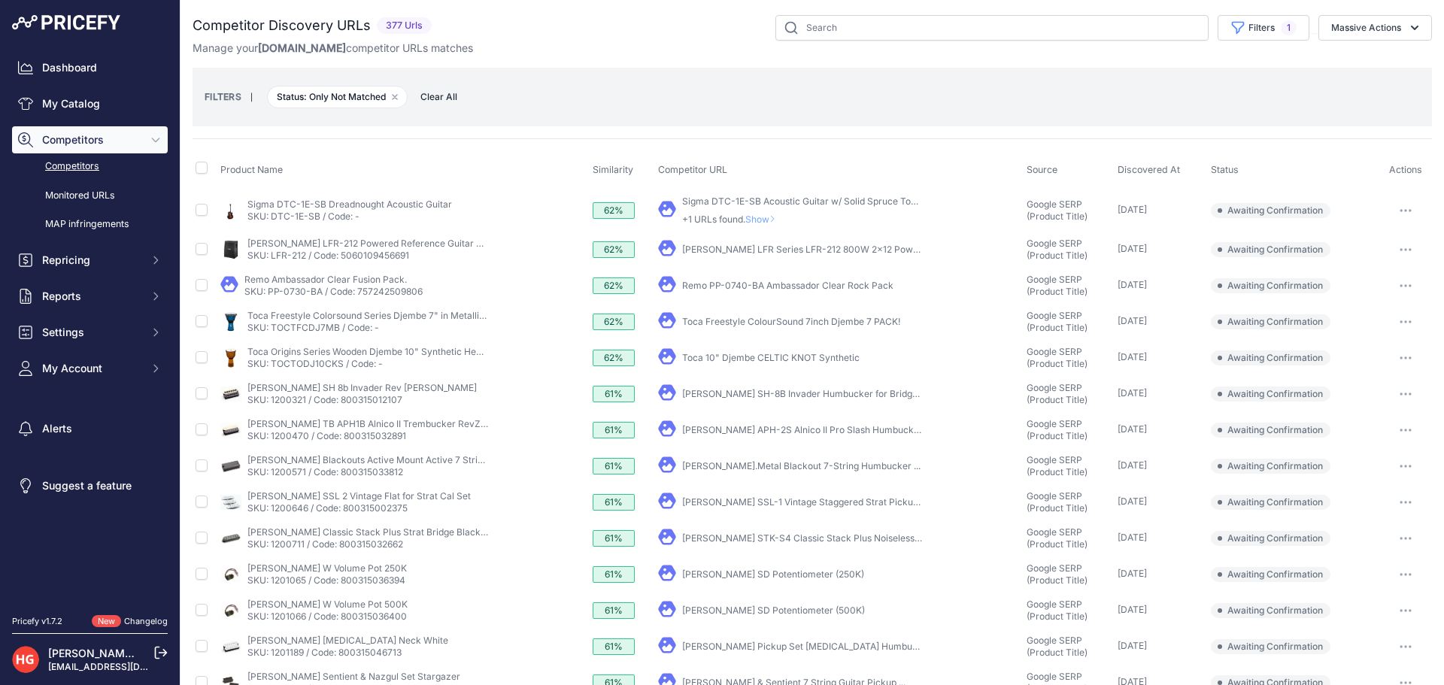
scroll to position [295, 0]
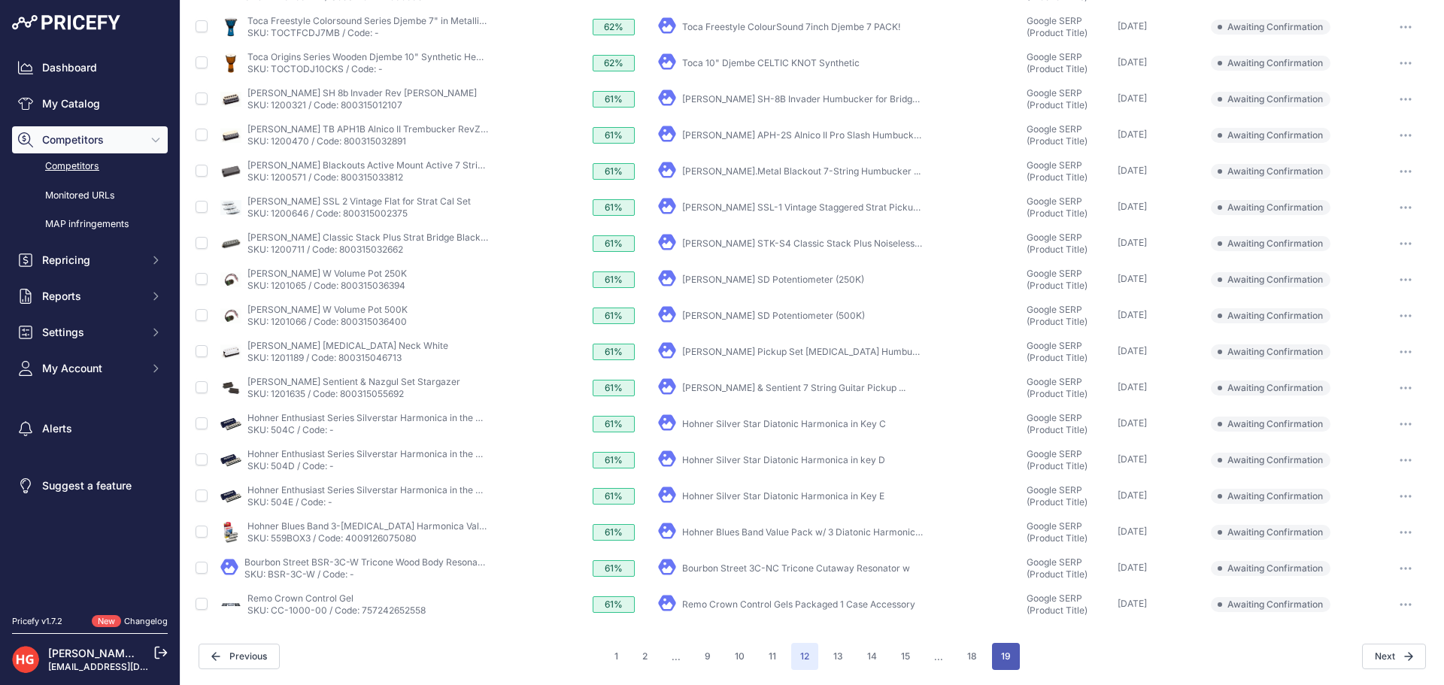
click at [1007, 666] on button "19" at bounding box center [1006, 656] width 28 height 27
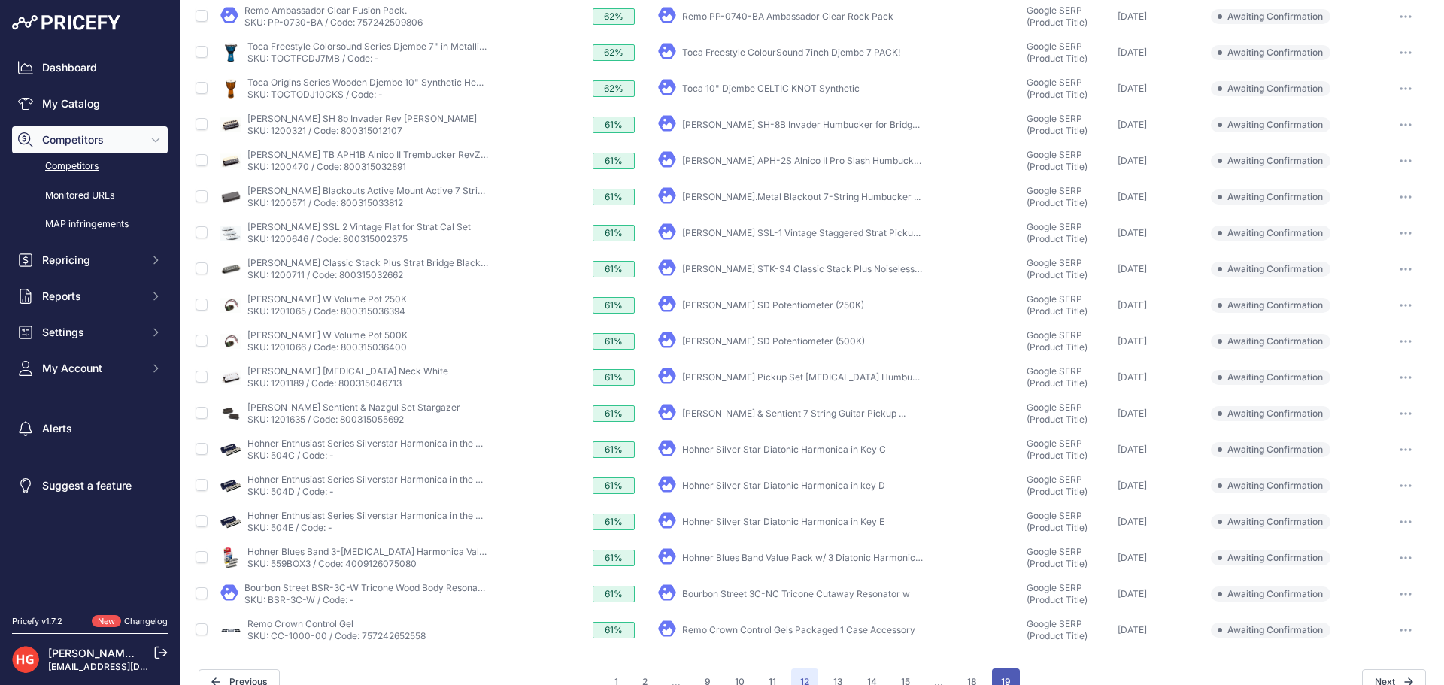
scroll to position [320, 0]
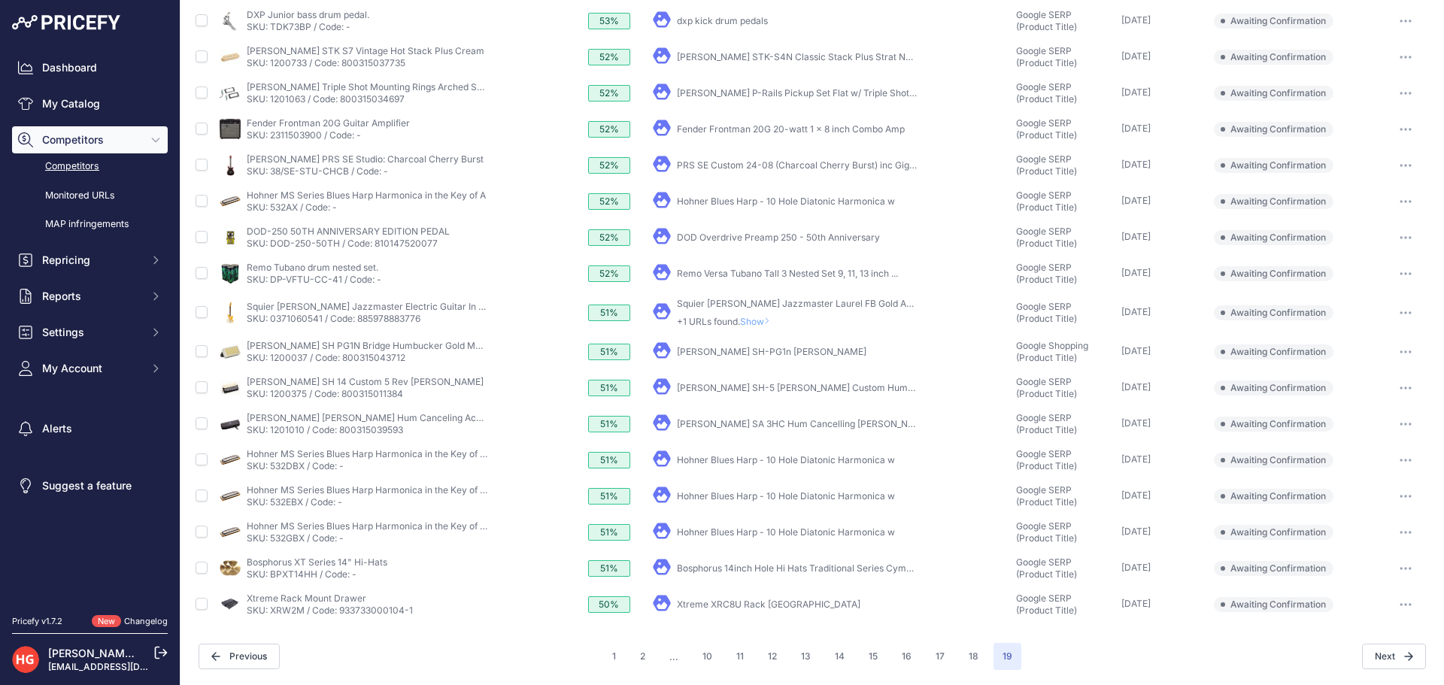
scroll to position [186, 0]
click at [692, 602] on link "Xtreme XRC8U Rack Mount 8 Unit Road Case" at bounding box center [768, 603] width 183 height 11
click at [1390, 607] on button "button" at bounding box center [1405, 604] width 30 height 21
click at [1368, 638] on button "Confirm match" at bounding box center [1366, 636] width 123 height 24
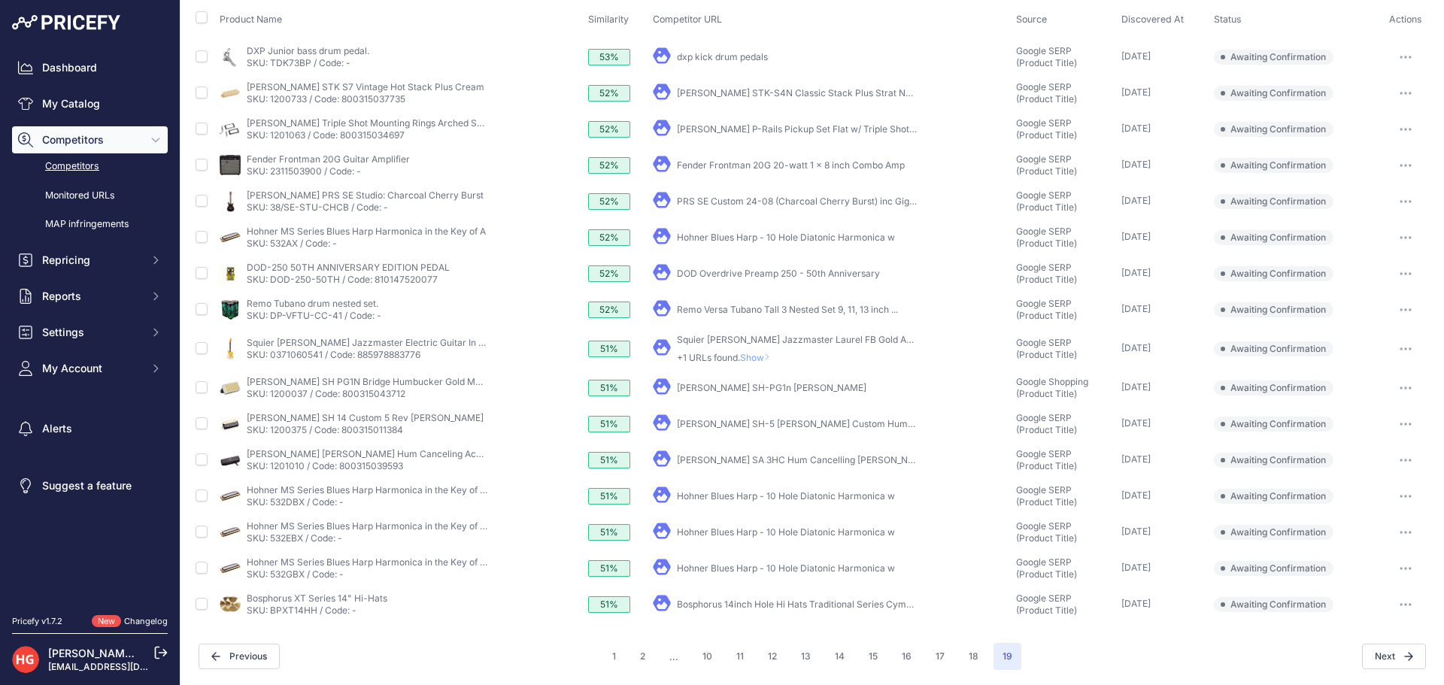
scroll to position [150, 0]
drag, startPoint x: 701, startPoint y: 609, endPoint x: 614, endPoint y: 621, distance: 88.0
click at [592, 625] on div "Competitor Discovery URLs 376 Urls" at bounding box center [811, 267] width 1239 height 805
click at [775, 602] on link "Bosphorus 14inch Hole Hi Hats Traditional Series Cymbals" at bounding box center [800, 603] width 247 height 11
click at [1397, 610] on button "button" at bounding box center [1405, 604] width 30 height 21
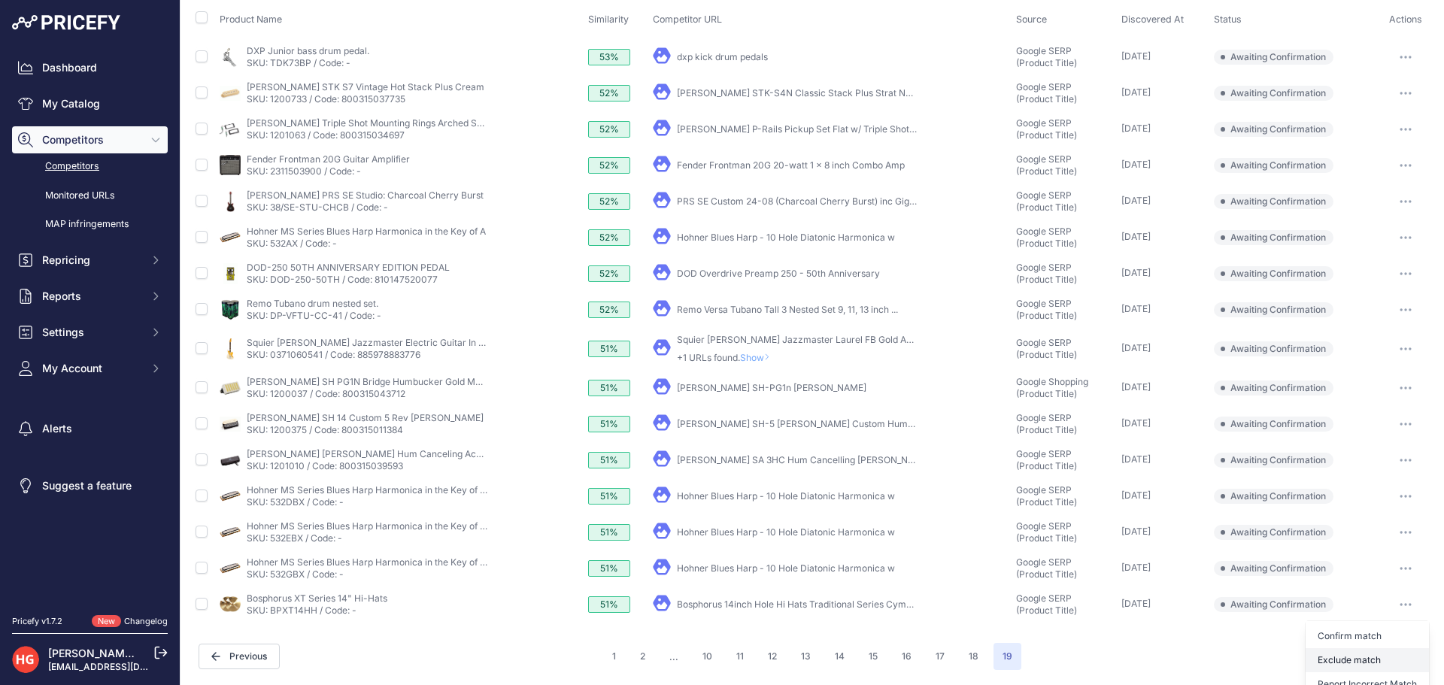
click at [1368, 663] on button "Exclude match" at bounding box center [1366, 660] width 123 height 24
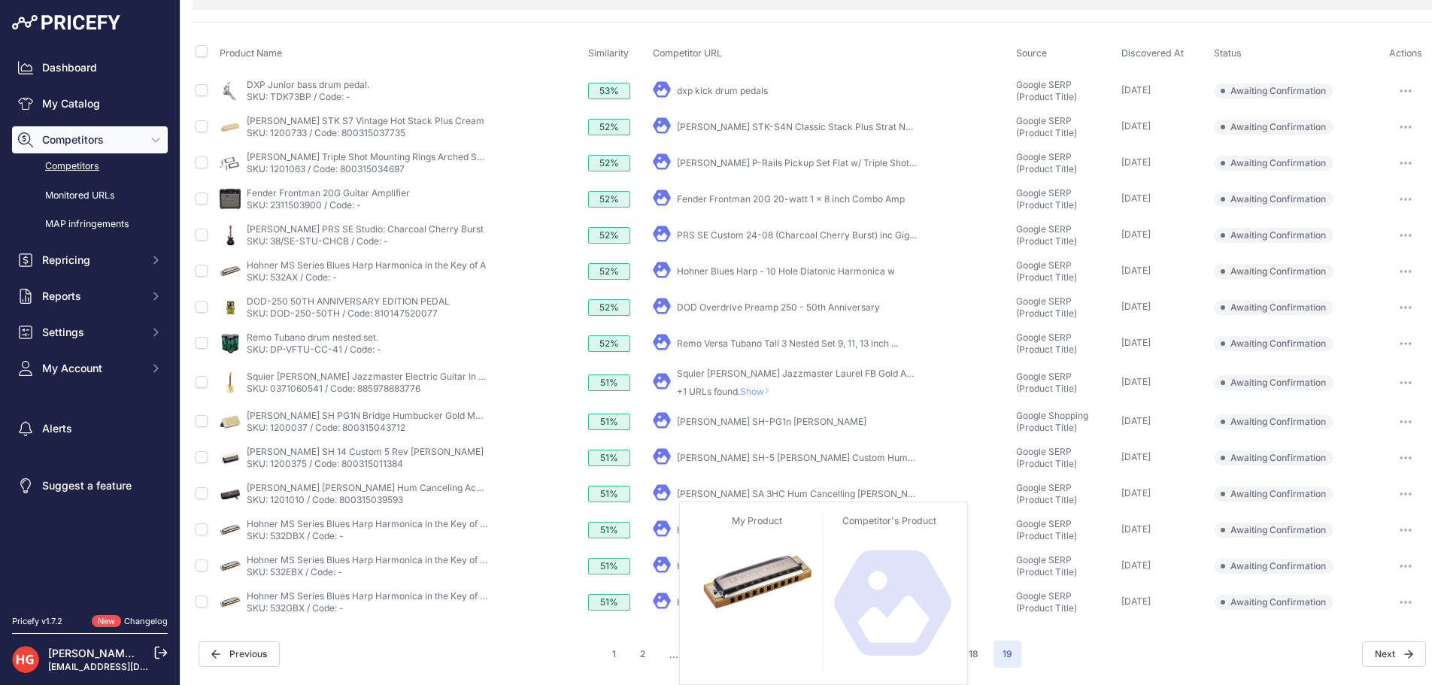
scroll to position [114, 0]
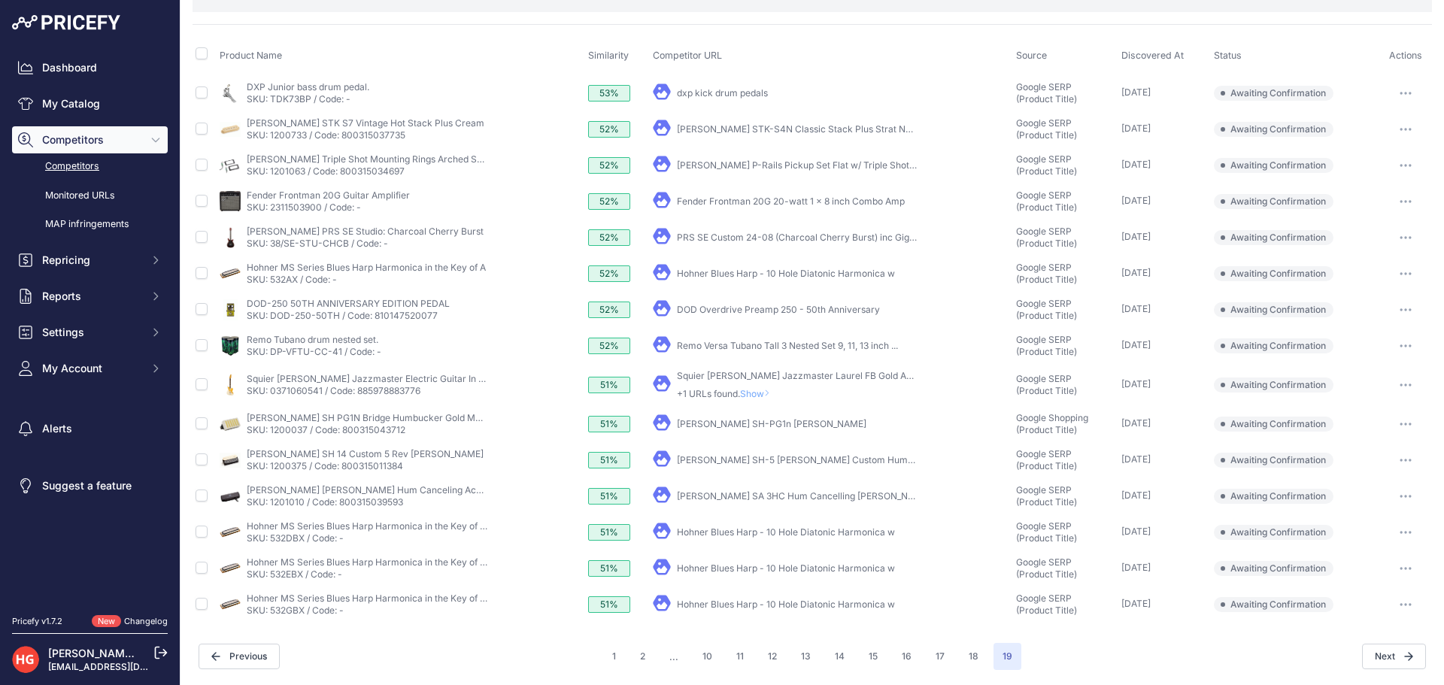
click at [759, 608] on link "Hohner Blues Harp - 10 Hole Diatonic Harmonica w" at bounding box center [786, 603] width 218 height 11
click at [1390, 611] on button "button" at bounding box center [1405, 604] width 30 height 21
click at [1341, 629] on button "Confirm match" at bounding box center [1366, 636] width 123 height 24
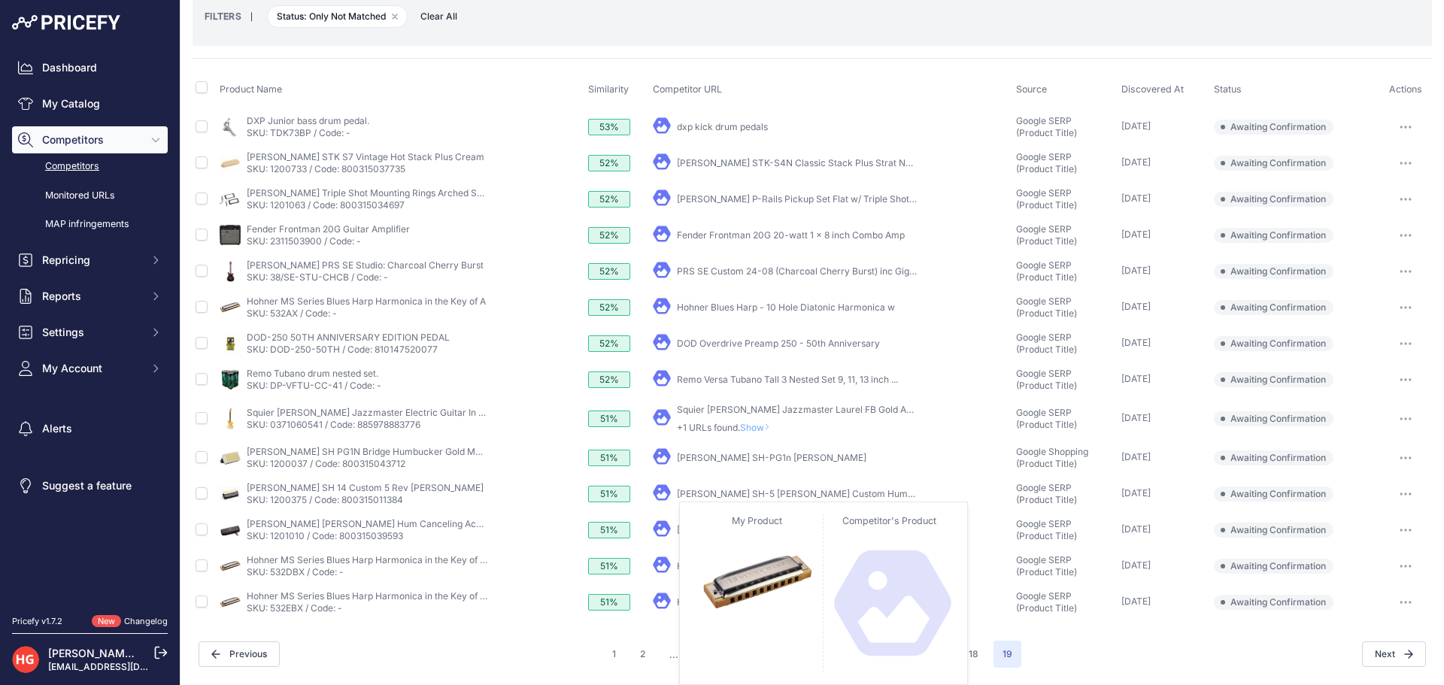
scroll to position [78, 0]
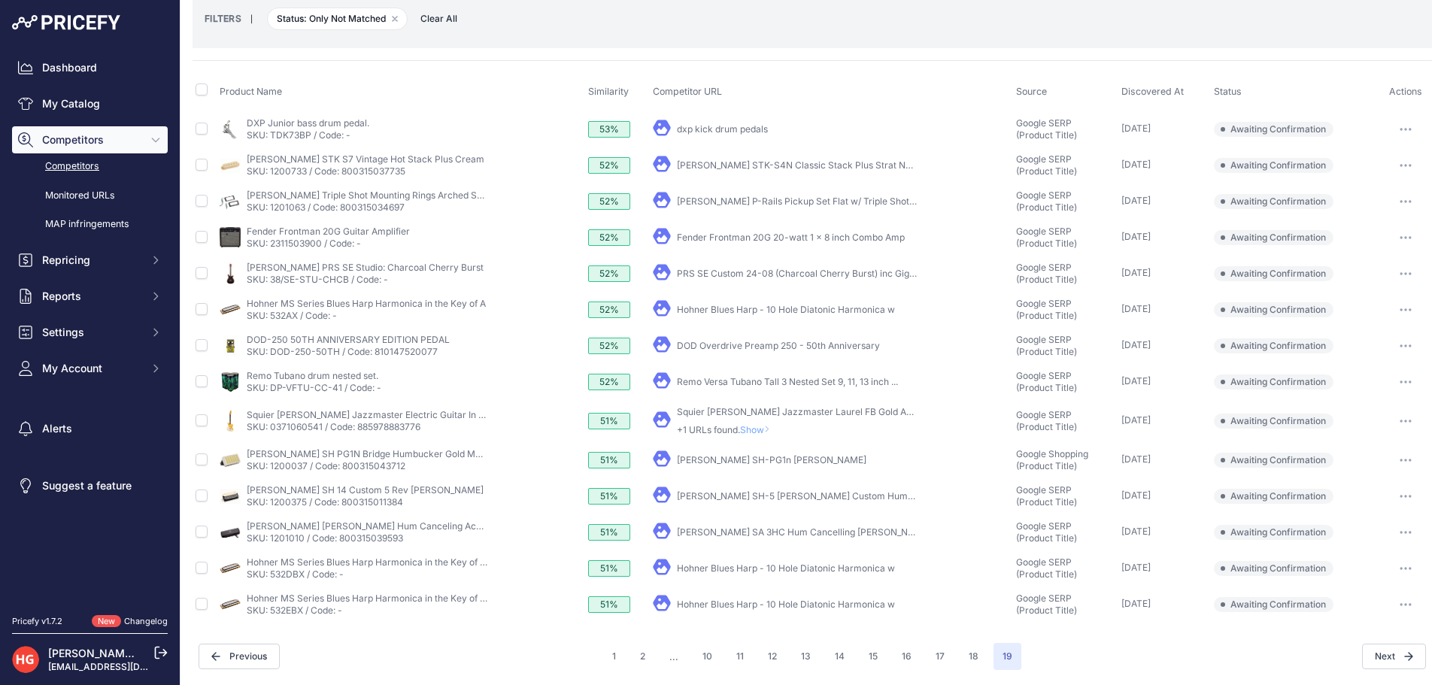
click at [443, 638] on div "Competitor Discovery URLs 374 Urls" at bounding box center [811, 303] width 1239 height 733
click at [677, 609] on link "Hohner Blues Harp - 10 Hole Diatonic Harmonica w" at bounding box center [786, 603] width 218 height 11
click at [1405, 604] on icon "button" at bounding box center [1406, 605] width 2 height 2
click at [1376, 632] on button "Confirm match" at bounding box center [1366, 636] width 123 height 24
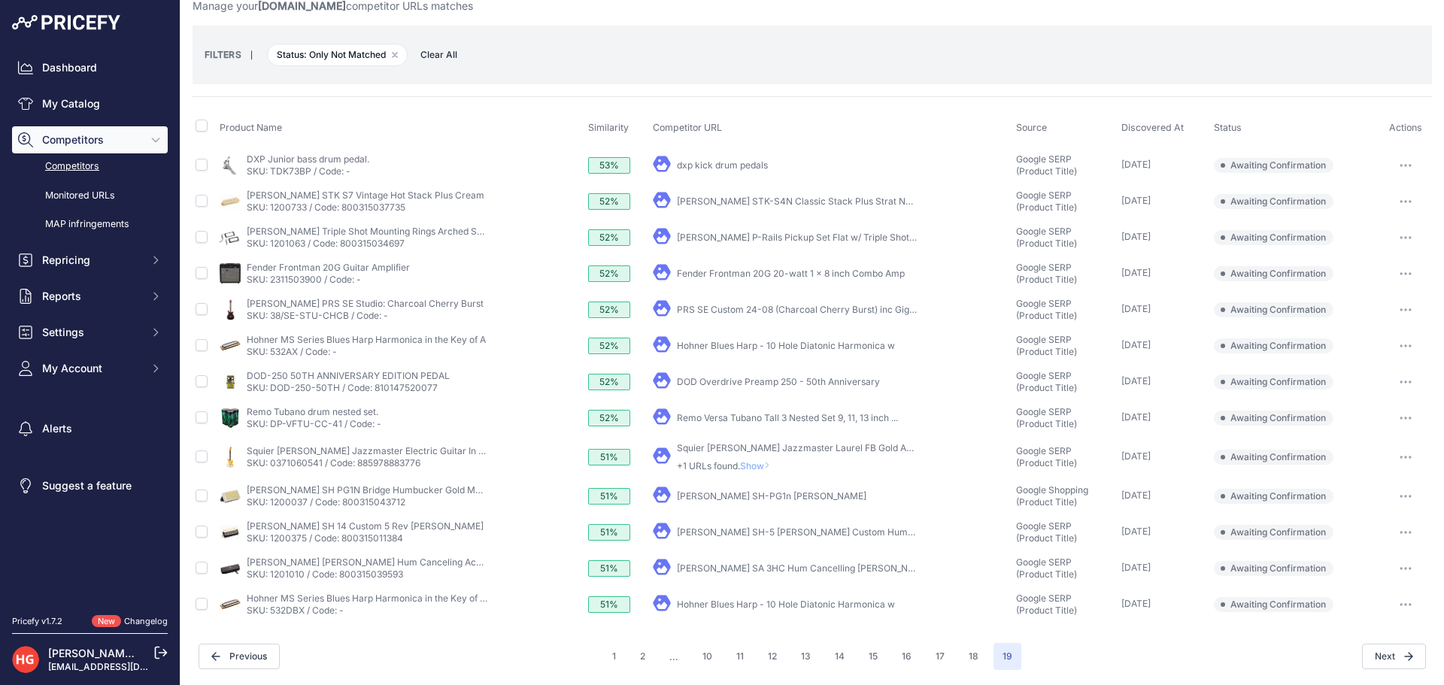
scroll to position [42, 0]
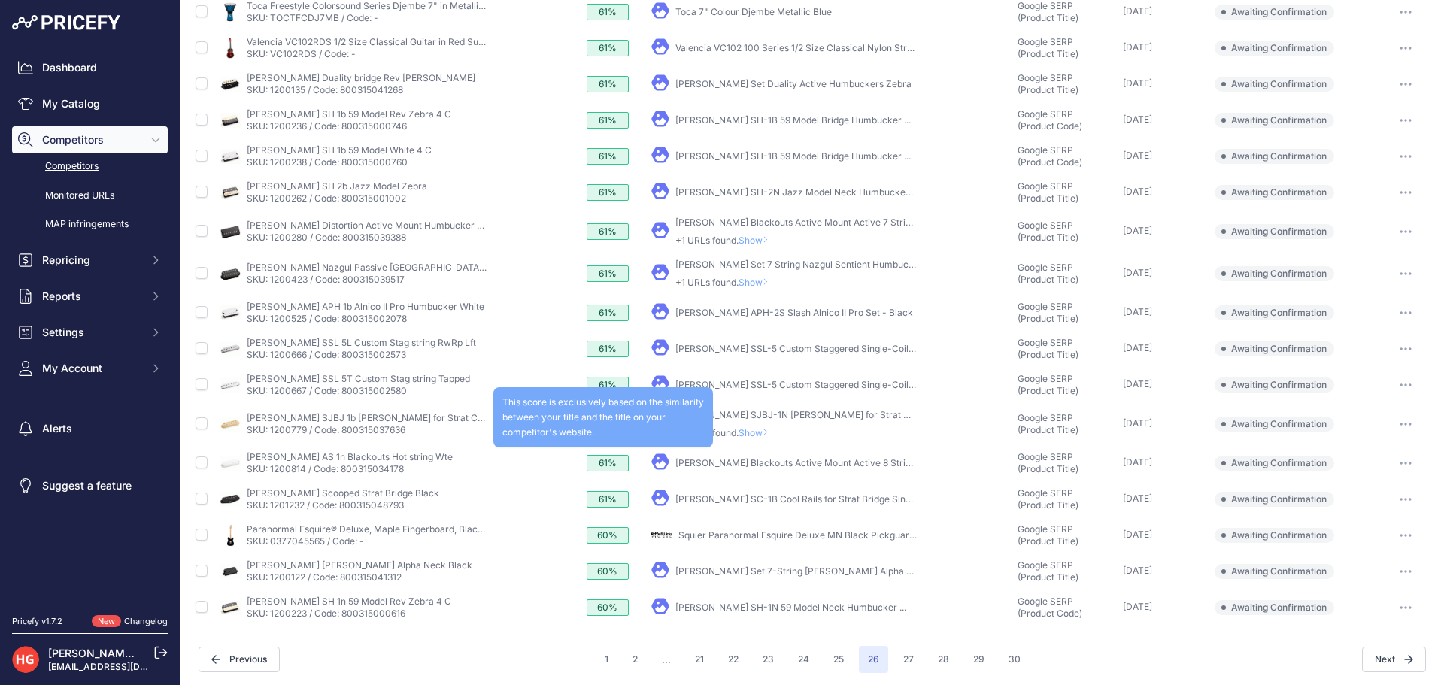
scroll to position [313, 0]
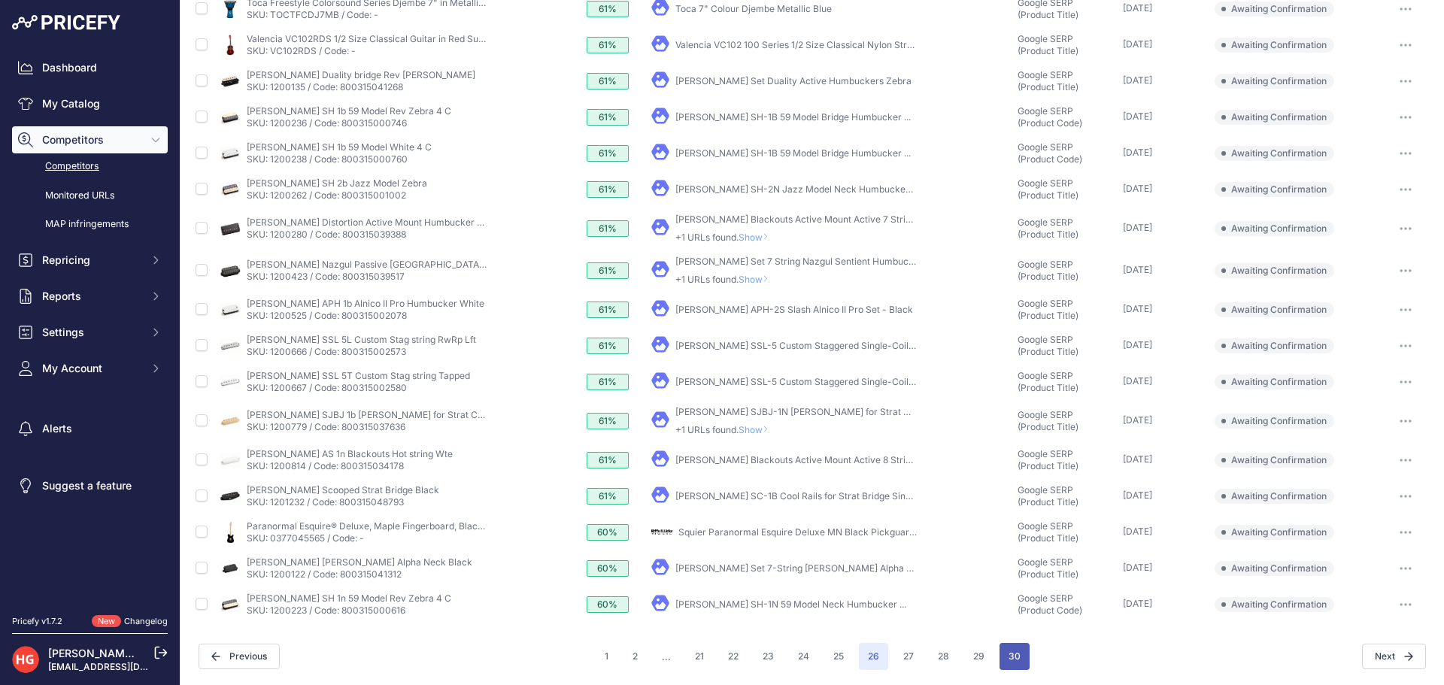
click at [1007, 662] on button "30" at bounding box center [1014, 656] width 30 height 27
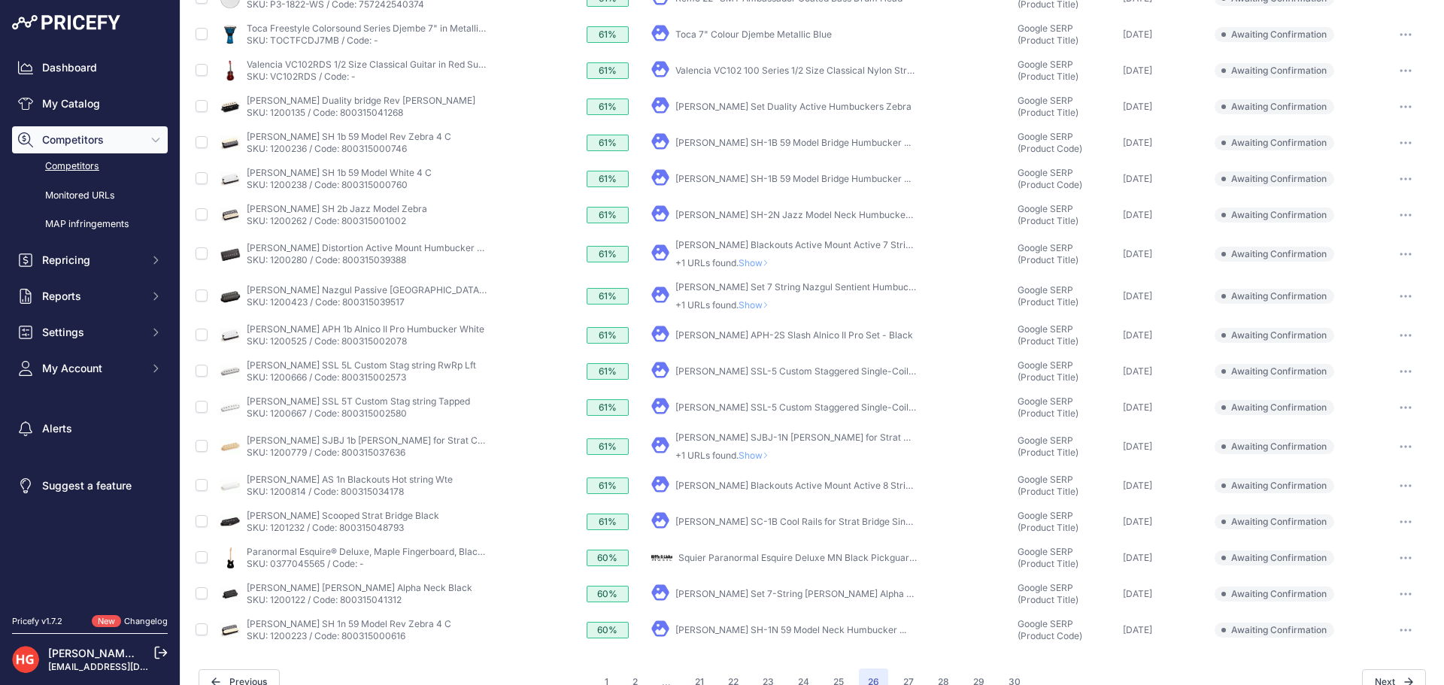
scroll to position [338, 0]
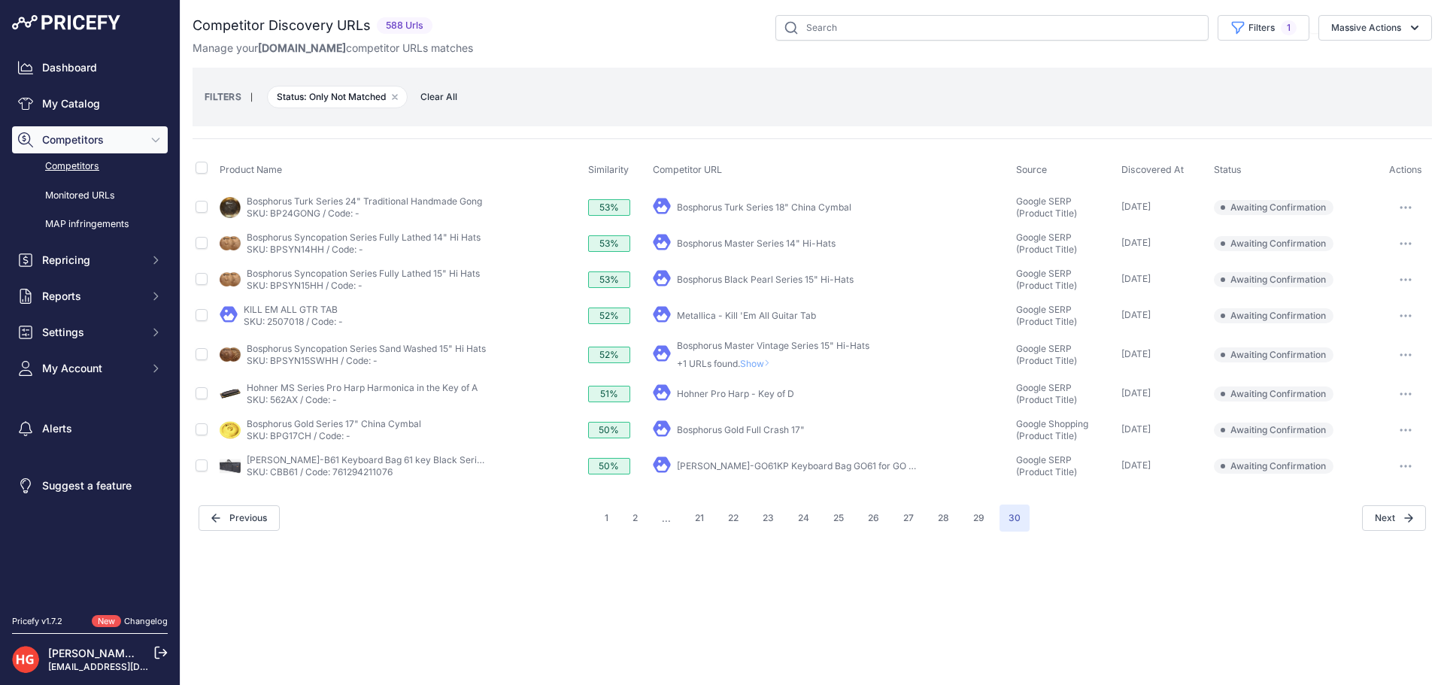
click at [701, 461] on link "Roland CB-GO61KP Keyboard Bag GO61 for GO Keys / ..." at bounding box center [810, 465] width 267 height 11
click at [1408, 465] on icon "button" at bounding box center [1405, 466] width 12 height 3
click at [1391, 517] on button "Exclude match" at bounding box center [1366, 522] width 123 height 24
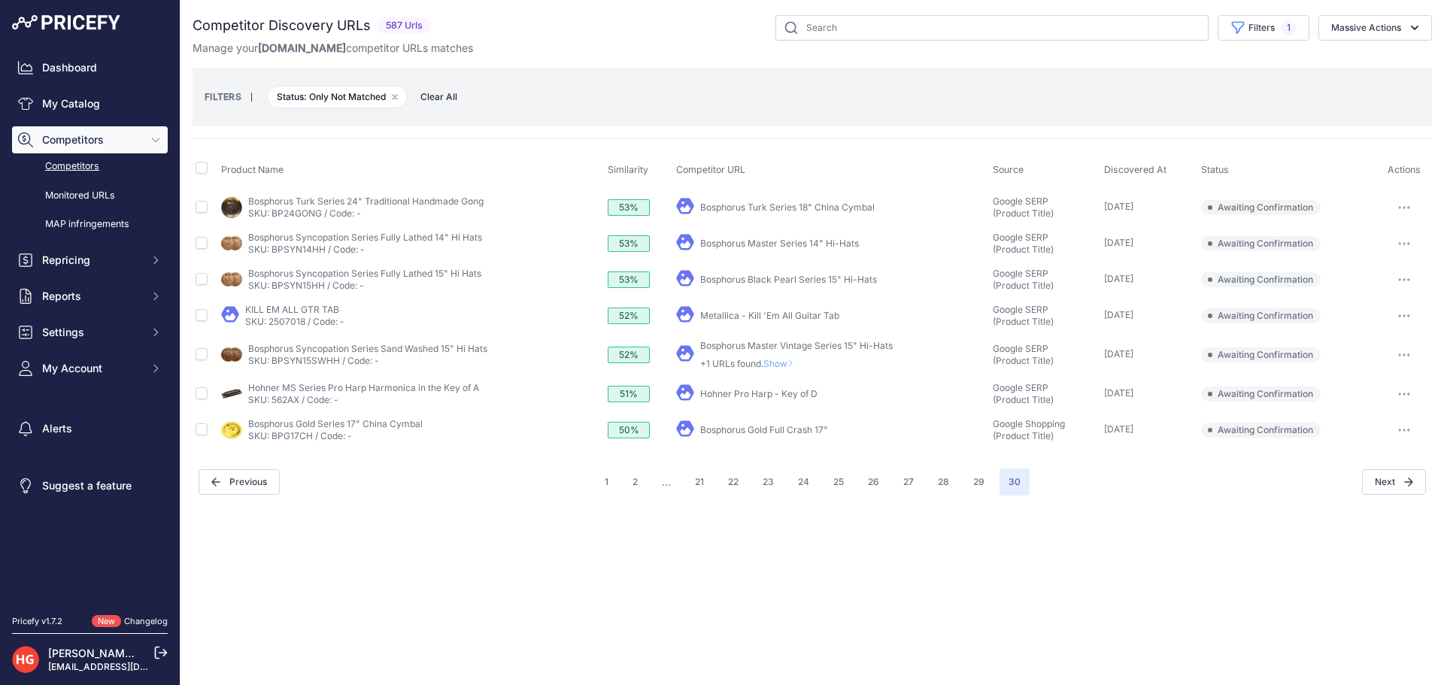
click at [734, 435] on link "Bosphorus Gold Full Crash 17"" at bounding box center [764, 429] width 128 height 11
click at [777, 429] on link "Bosphorus Gold Full Crash 17"" at bounding box center [764, 429] width 128 height 11
click at [1409, 432] on button "button" at bounding box center [1404, 430] width 30 height 21
click at [1380, 487] on button "Exclude match" at bounding box center [1366, 486] width 123 height 24
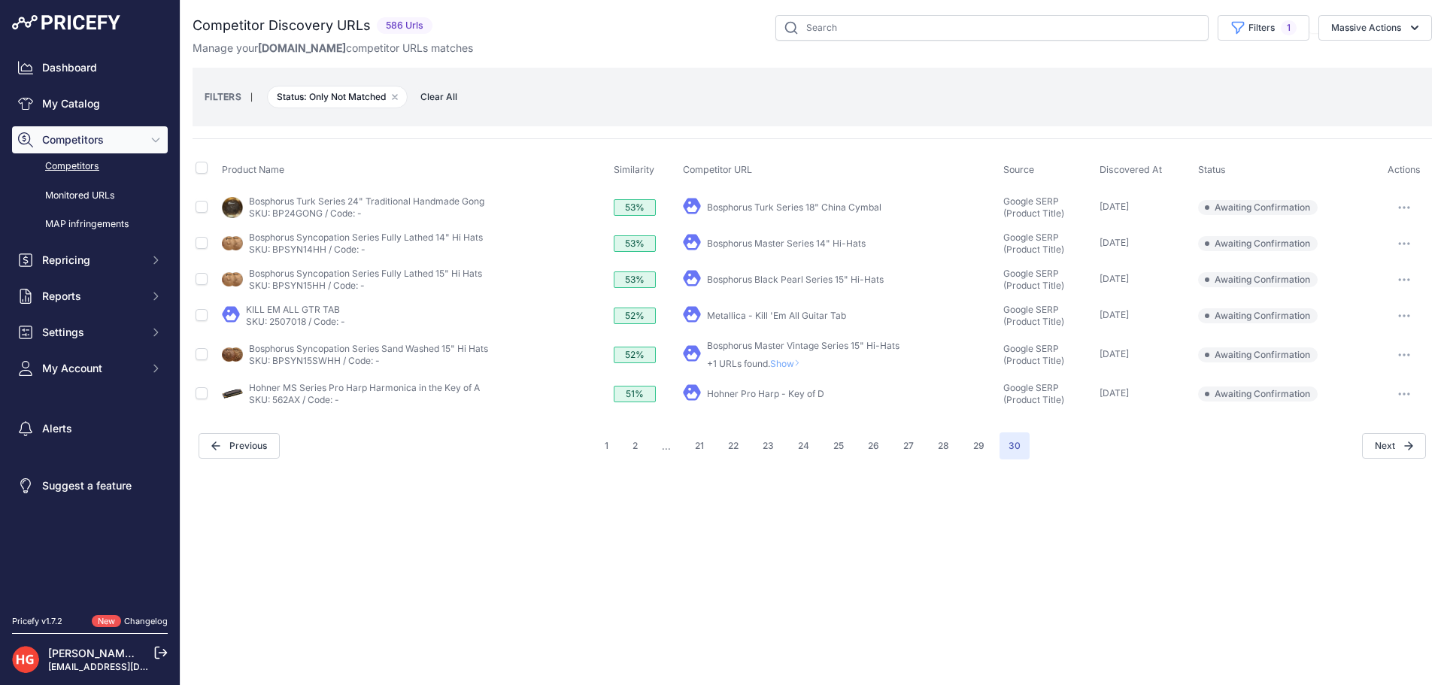
click at [737, 396] on link "Hohner Pro Harp - Key of D" at bounding box center [765, 393] width 117 height 11
drag, startPoint x: 1403, startPoint y: 395, endPoint x: 1397, endPoint y: 402, distance: 9.1
click at [1401, 397] on button "button" at bounding box center [1404, 393] width 30 height 21
click at [1382, 444] on button "Exclude match" at bounding box center [1366, 450] width 123 height 24
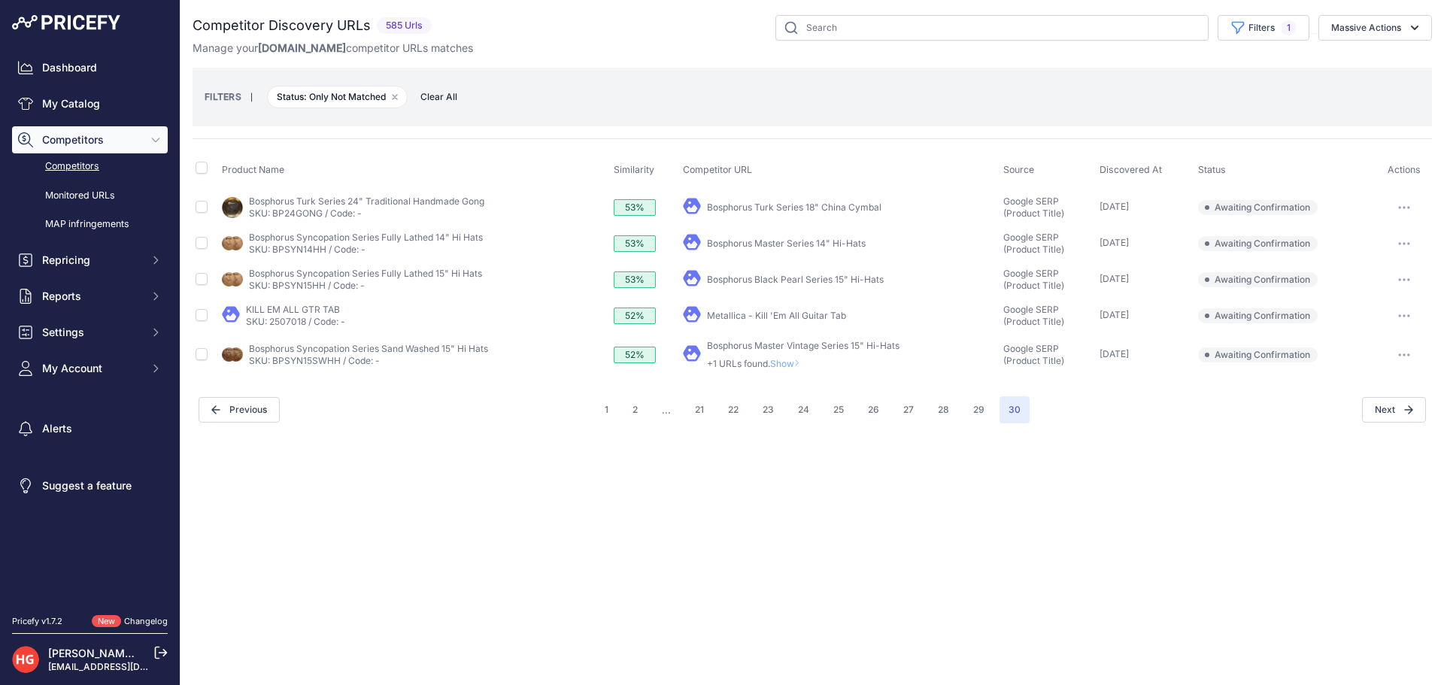
click at [794, 368] on span "Show" at bounding box center [788, 363] width 36 height 11
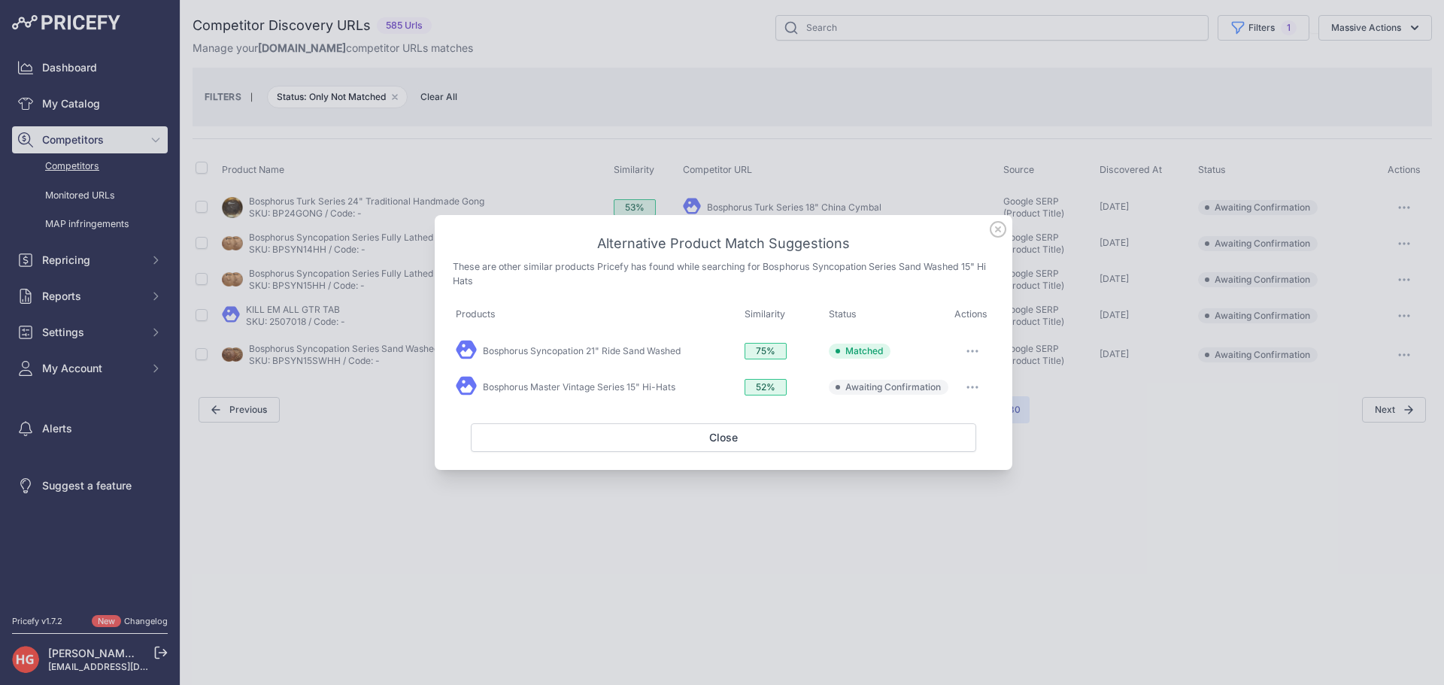
click at [972, 390] on button "button" at bounding box center [972, 387] width 30 height 21
click at [962, 441] on button "Exclude match" at bounding box center [943, 449] width 96 height 24
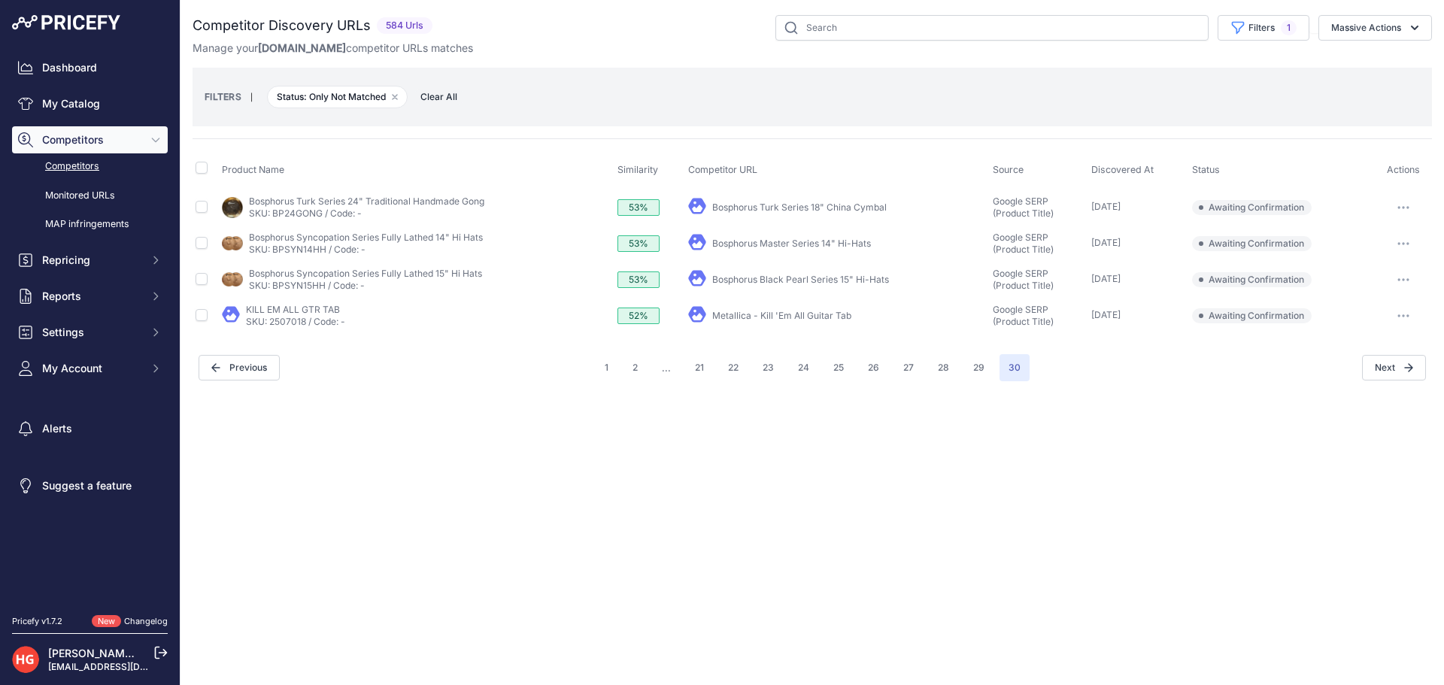
click at [751, 319] on link "Metallica - Kill 'Em All Guitar Tab" at bounding box center [781, 315] width 139 height 11
click at [1398, 314] on icon "button" at bounding box center [1403, 315] width 12 height 3
click at [1386, 344] on button "Confirm match" at bounding box center [1366, 347] width 123 height 24
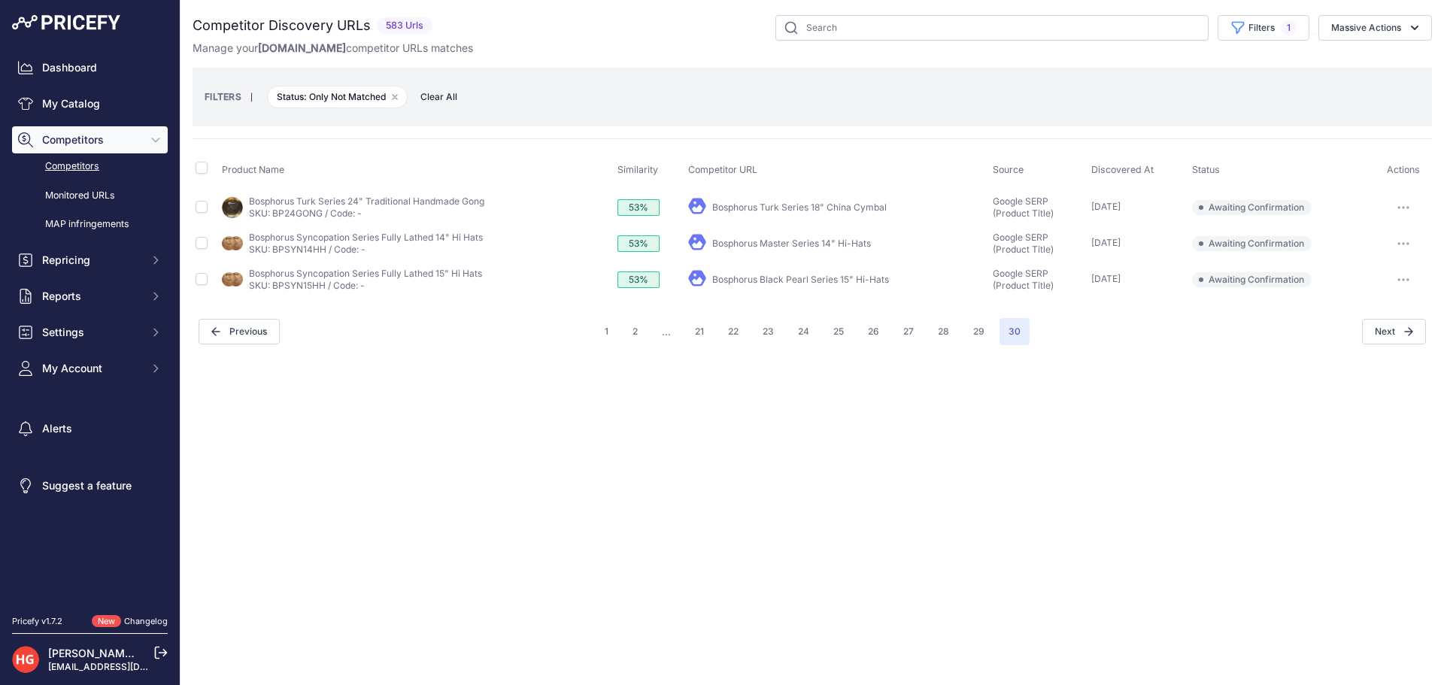
click at [743, 271] on div "My Product" at bounding box center [837, 279] width 298 height 21
click at [750, 279] on link "Bosphorus Black Pearl Series 15" Hi-Hats" at bounding box center [800, 279] width 177 height 11
click at [1395, 283] on button "button" at bounding box center [1403, 279] width 30 height 21
click at [1409, 338] on button "Exclude match" at bounding box center [1366, 335] width 123 height 24
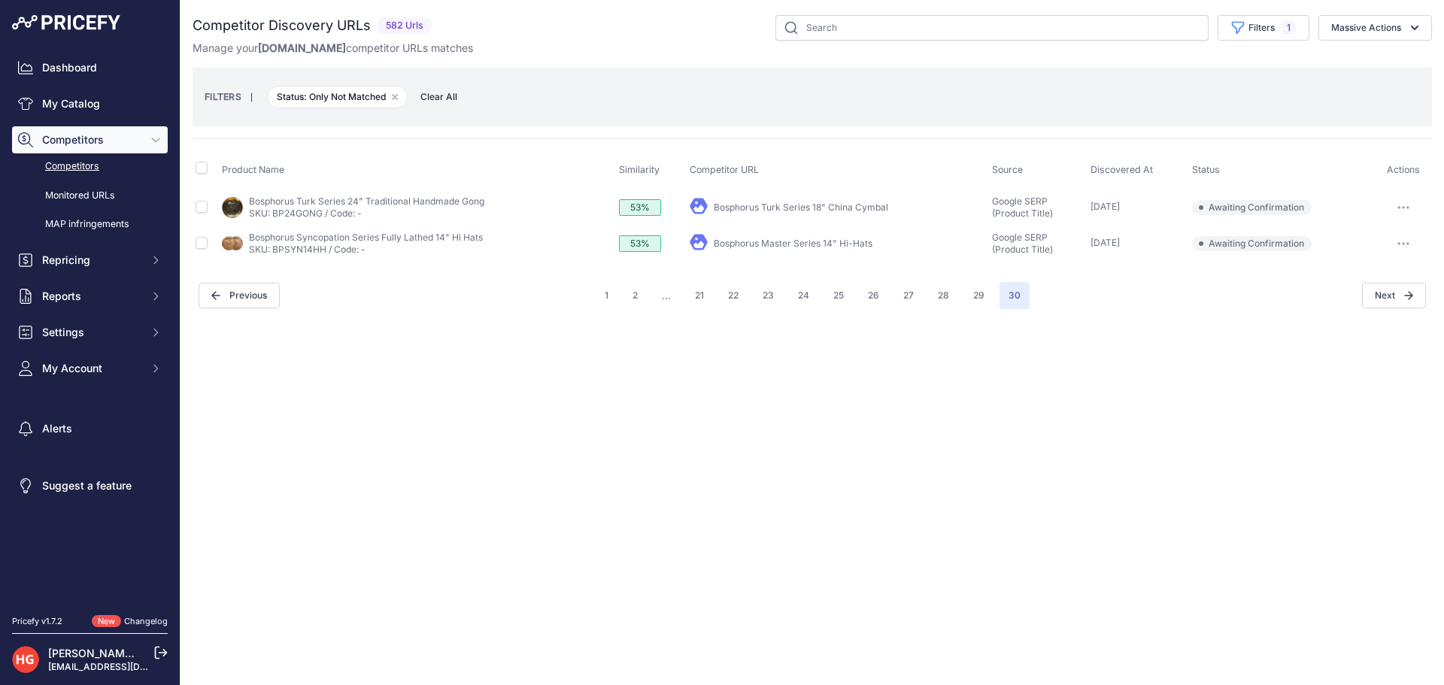
click at [761, 243] on link "Bosphorus Master Series 14" Hi-Hats" at bounding box center [793, 243] width 159 height 11
click at [1412, 244] on button "button" at bounding box center [1403, 243] width 30 height 21
click at [1395, 295] on button "Exclude match" at bounding box center [1366, 299] width 123 height 24
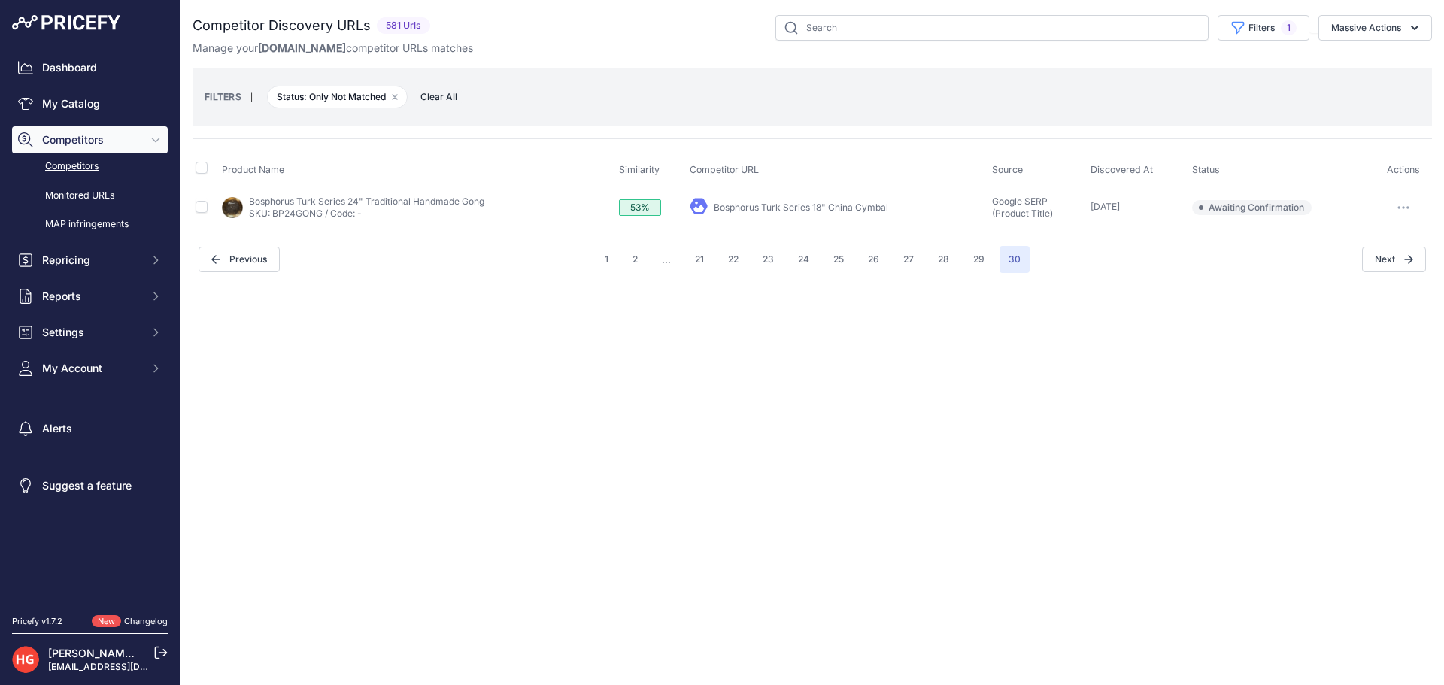
click at [856, 207] on link "Bosphorus Turk Series 18" China Cymbal" at bounding box center [801, 207] width 174 height 11
drag, startPoint x: 1393, startPoint y: 202, endPoint x: 1389, endPoint y: 229, distance: 26.6
click at [1393, 203] on button "button" at bounding box center [1403, 207] width 30 height 21
click at [1374, 264] on button "Exclude match" at bounding box center [1366, 263] width 123 height 24
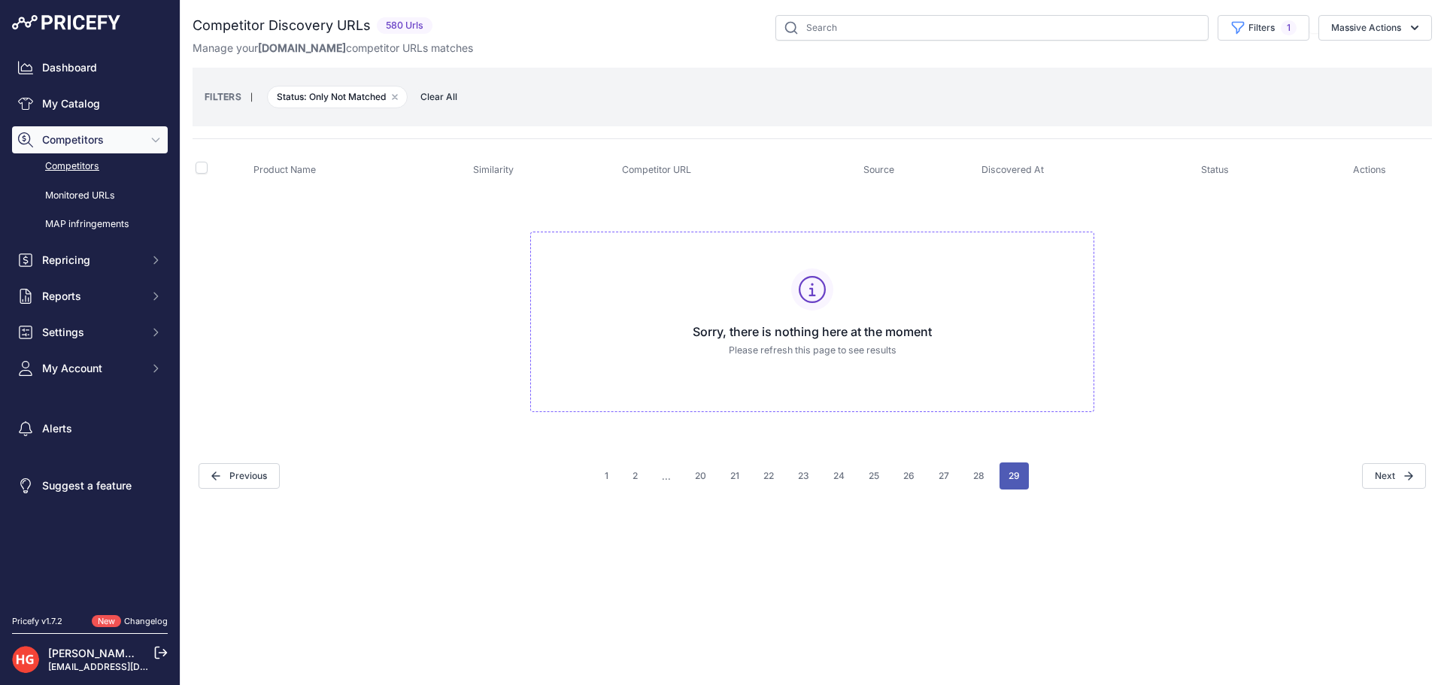
click at [1008, 478] on button "29" at bounding box center [1013, 475] width 29 height 27
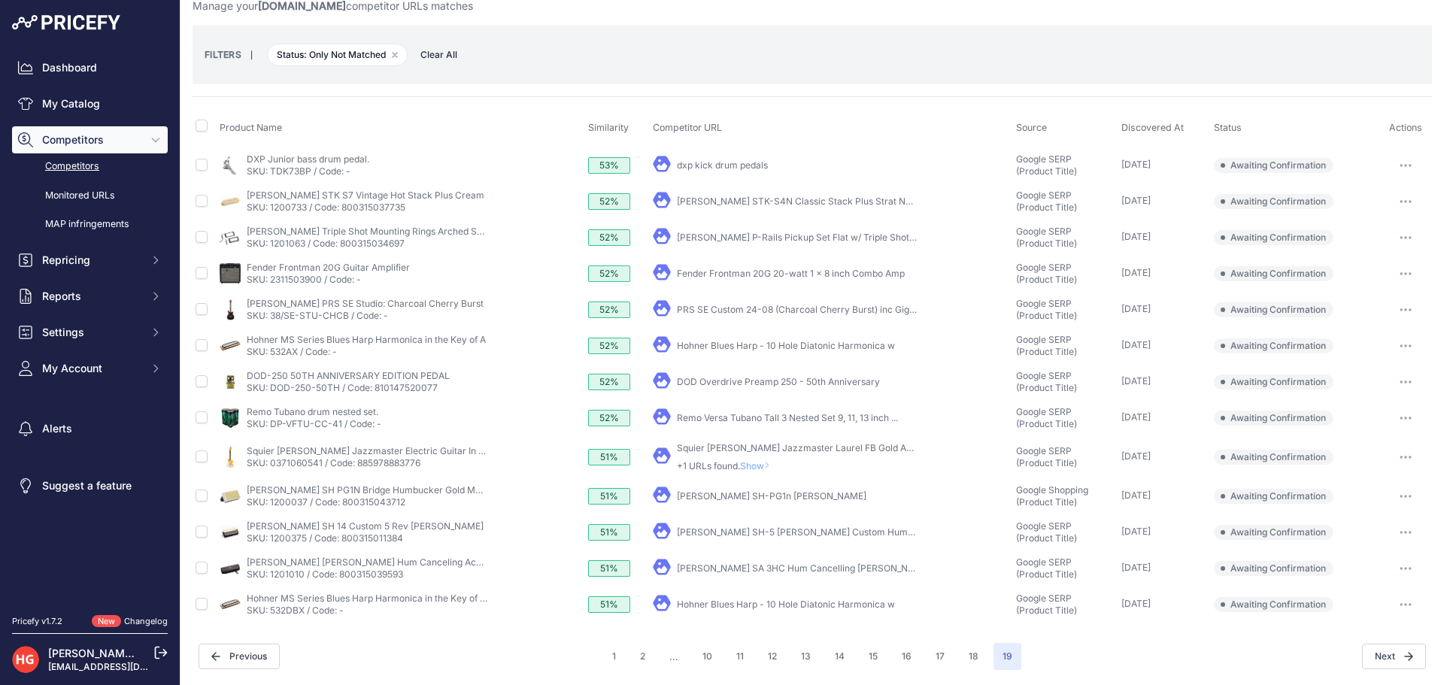
scroll to position [42, 0]
click at [747, 608] on link "Hohner Blues Harp - 10 Hole Diatonic Harmonica w" at bounding box center [786, 603] width 218 height 11
drag, startPoint x: 1401, startPoint y: 603, endPoint x: 1389, endPoint y: 614, distance: 16.0
click at [1401, 603] on button "button" at bounding box center [1405, 604] width 30 height 21
click at [1368, 637] on button "Confirm match" at bounding box center [1366, 636] width 123 height 24
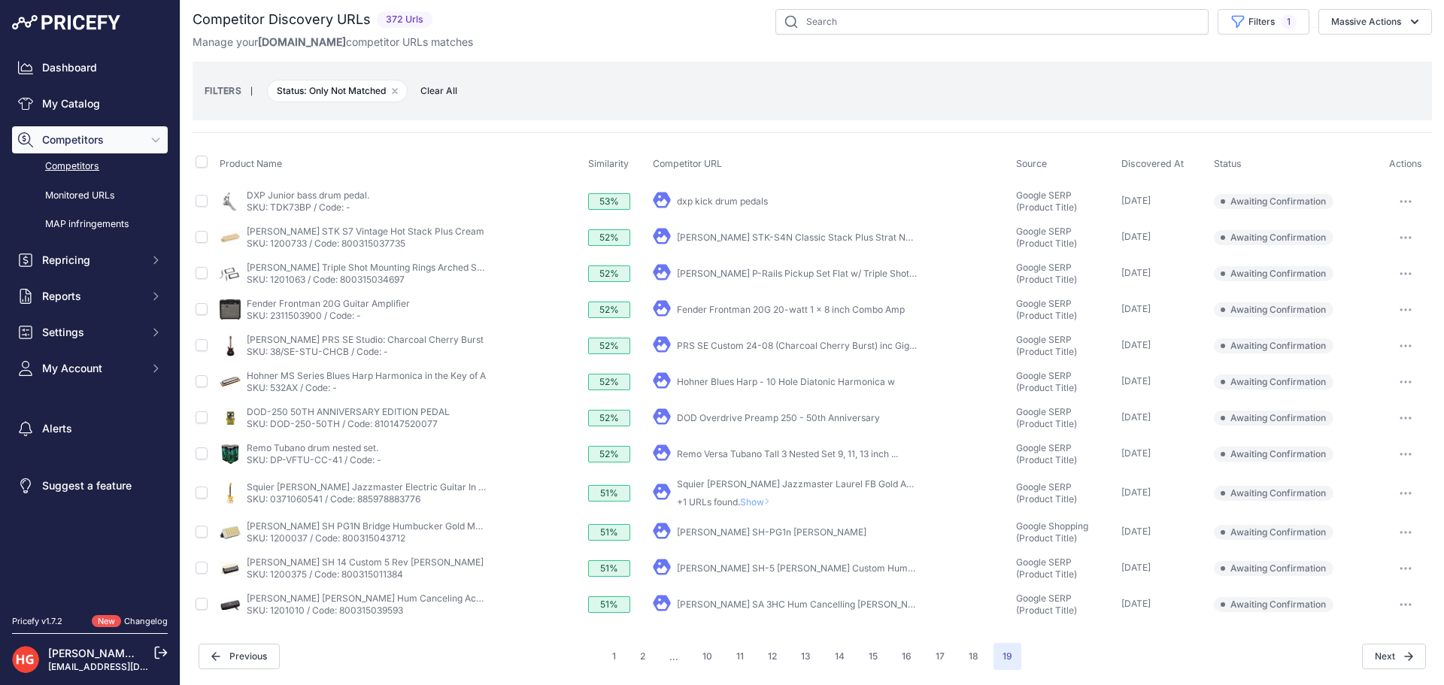
scroll to position [0, 0]
